Goal: Complete application form

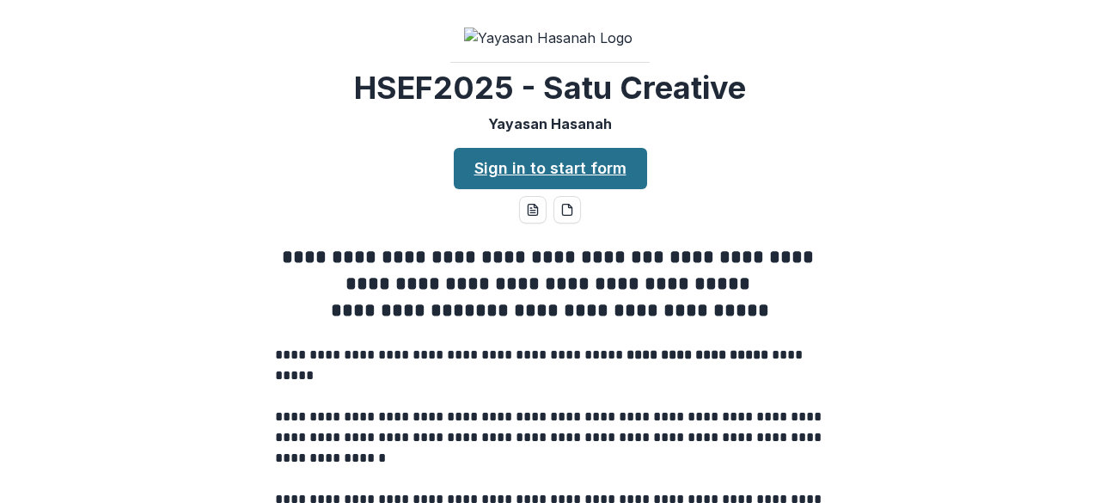
click at [595, 189] on link "Sign in to start form" at bounding box center [550, 168] width 193 height 41
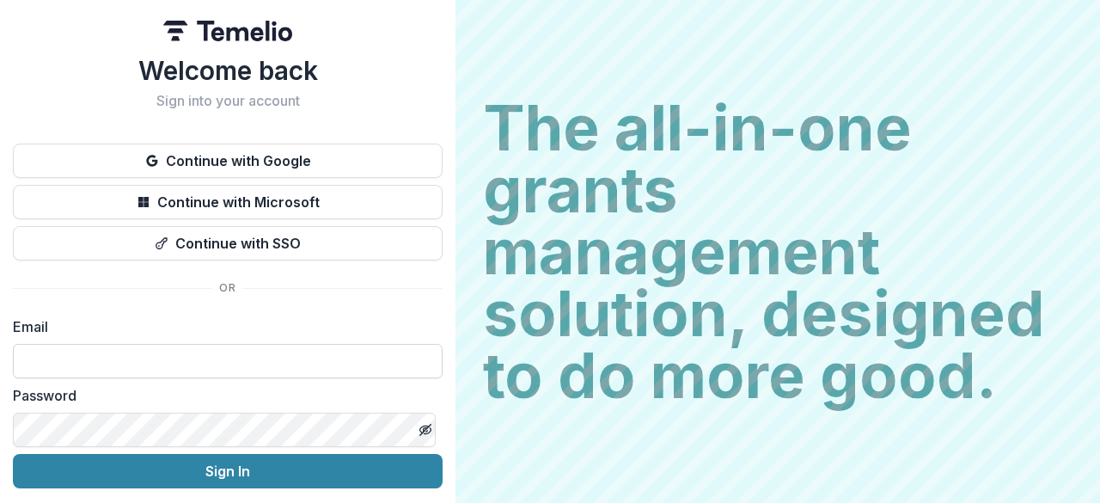
click at [104, 364] on input at bounding box center [228, 361] width 430 height 34
type input "**********"
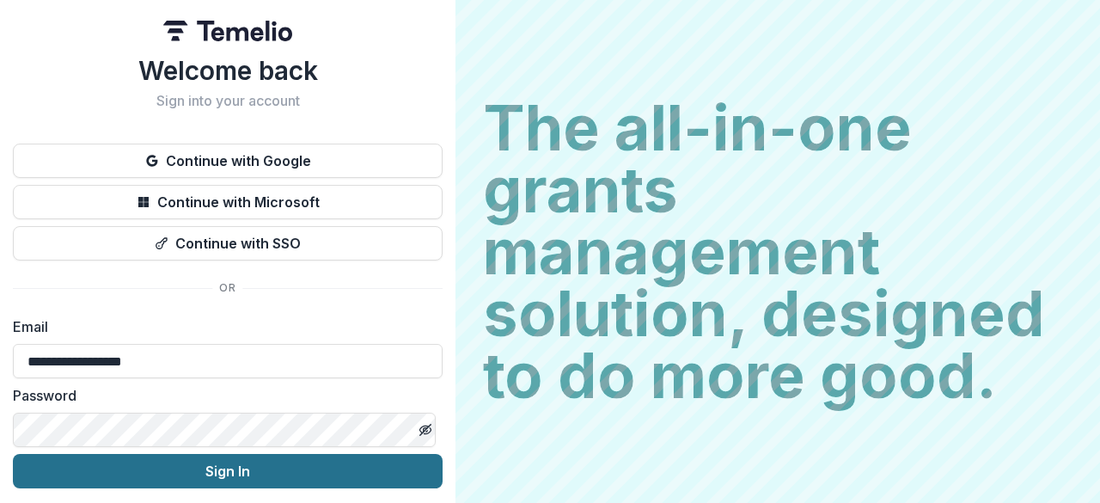
click at [266, 479] on button "Sign In" at bounding box center [228, 471] width 430 height 34
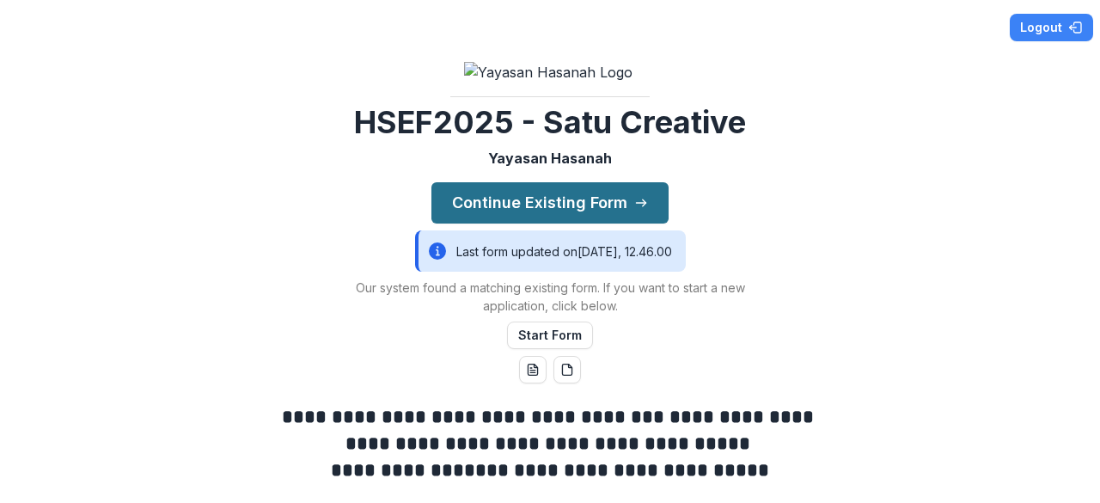
click at [550, 223] on button "Continue Existing Form" at bounding box center [549, 202] width 237 height 41
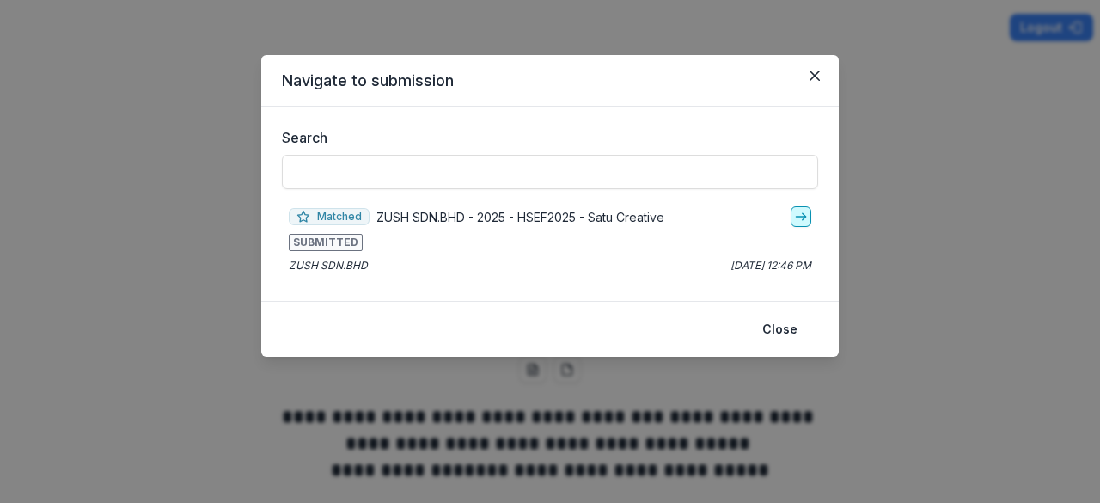
click at [799, 224] on link "go-to" at bounding box center [801, 216] width 21 height 21
